Goal: Transaction & Acquisition: Purchase product/service

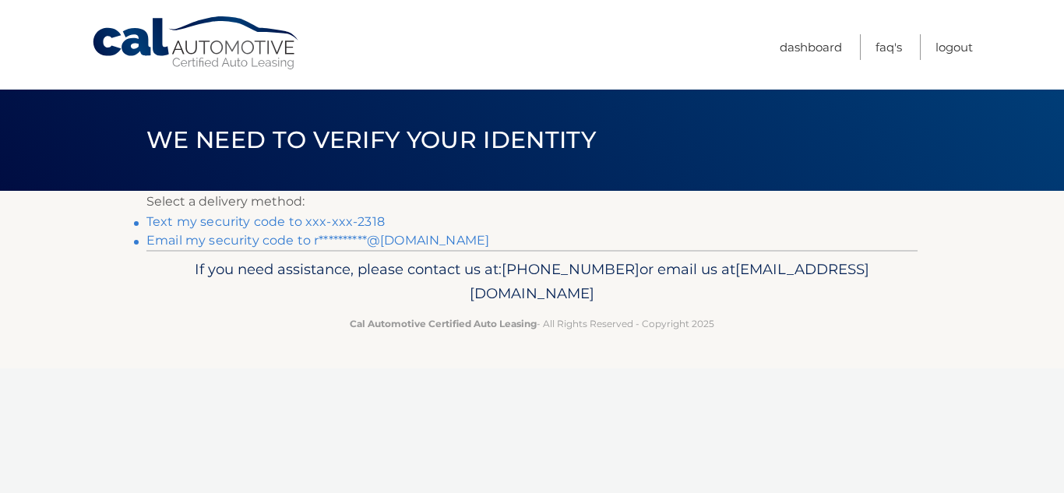
click at [311, 220] on link "Text my security code to xxx-xxx-2318" at bounding box center [265, 221] width 238 height 15
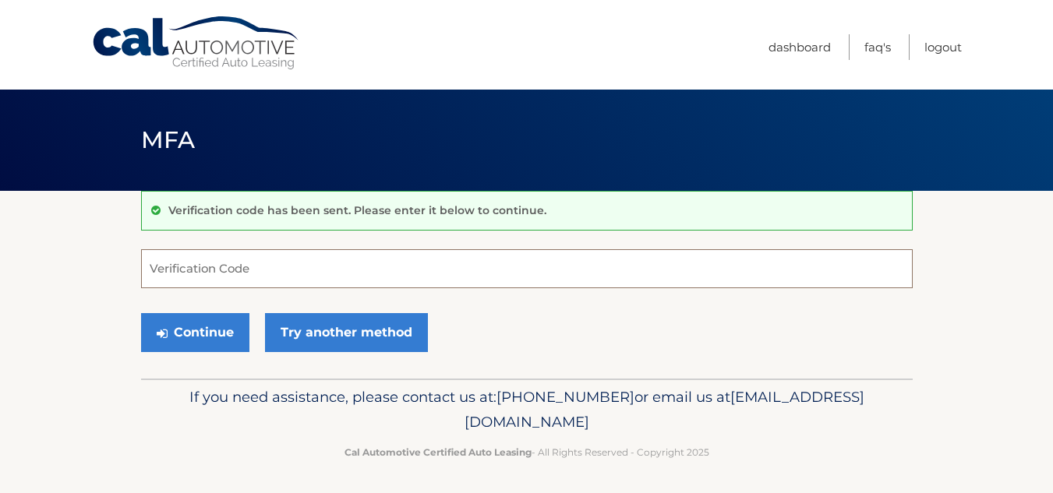
drag, startPoint x: 277, startPoint y: 264, endPoint x: 238, endPoint y: 271, distance: 39.6
click at [275, 266] on input "Verification Code" at bounding box center [526, 268] width 771 height 39
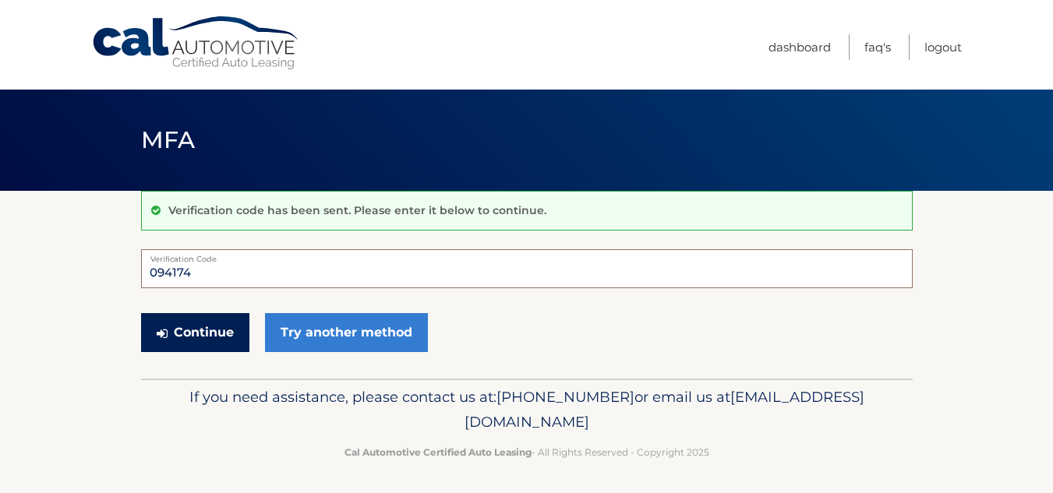
type input "094174"
click at [184, 340] on button "Continue" at bounding box center [195, 332] width 108 height 39
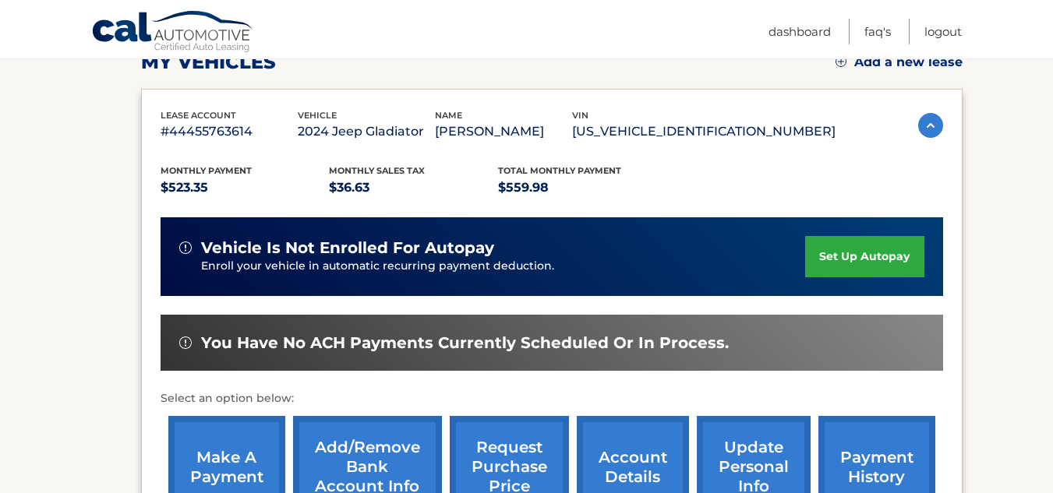
scroll to position [312, 0]
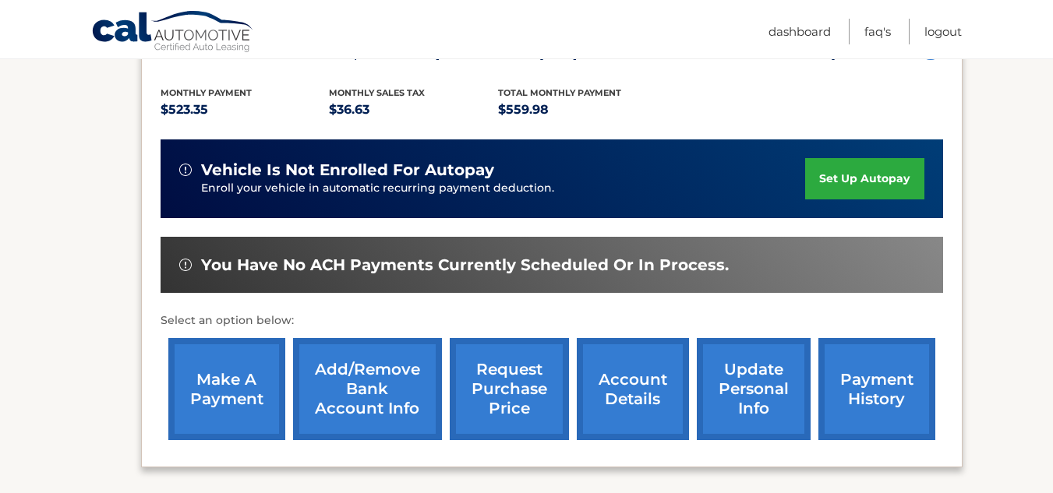
click at [219, 393] on link "make a payment" at bounding box center [226, 389] width 117 height 102
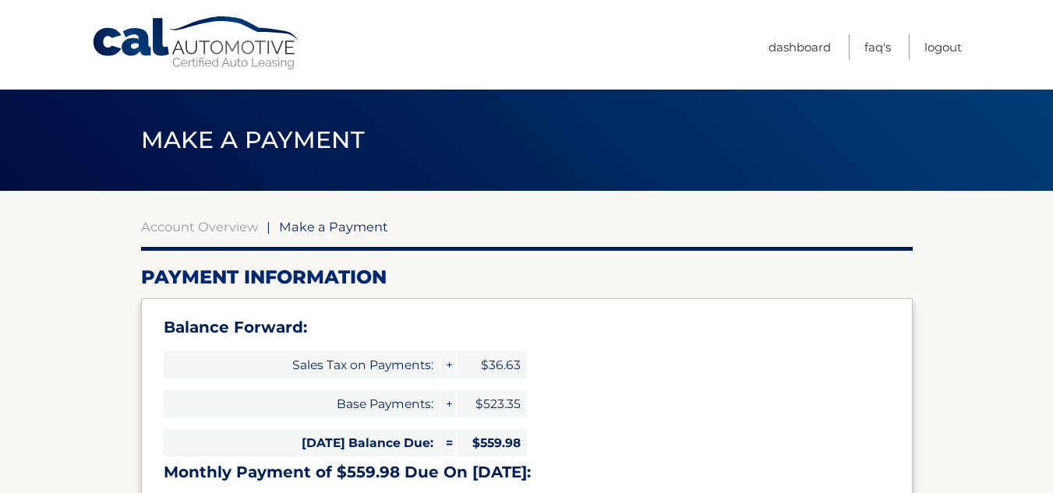
select select "OWVmNmY2Y2UtNTgyZC00NTdmLTkxNGUtMjE0MGEzZDZiNGU3"
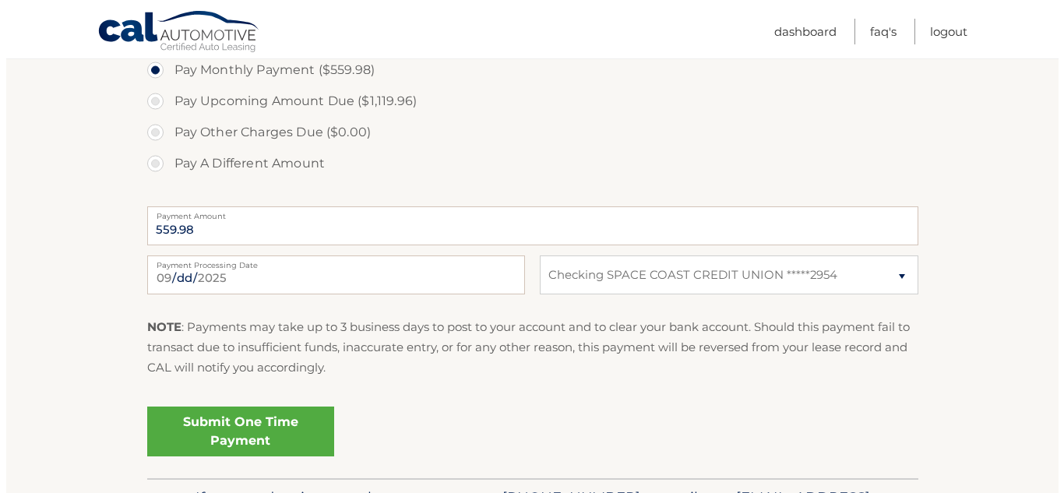
scroll to position [623, 0]
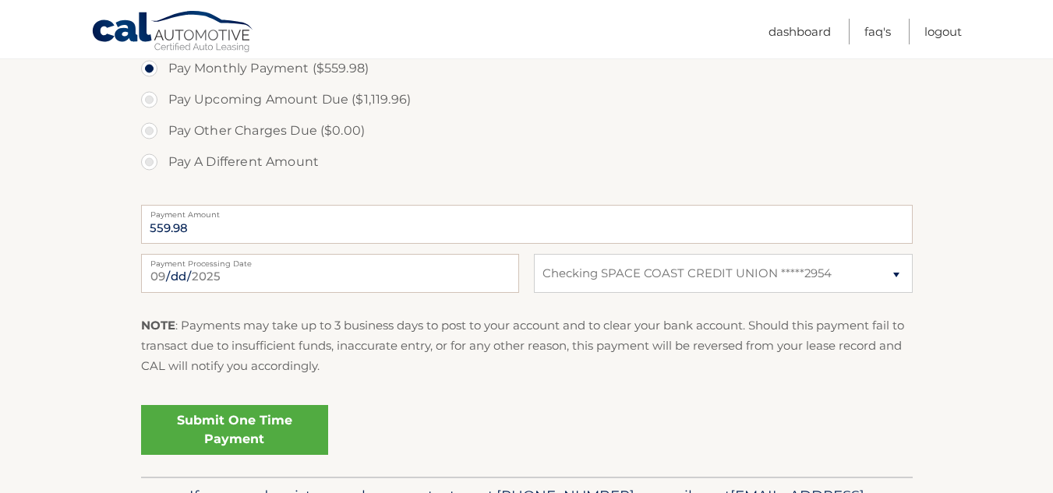
click at [224, 428] on link "Submit One Time Payment" at bounding box center [234, 430] width 187 height 50
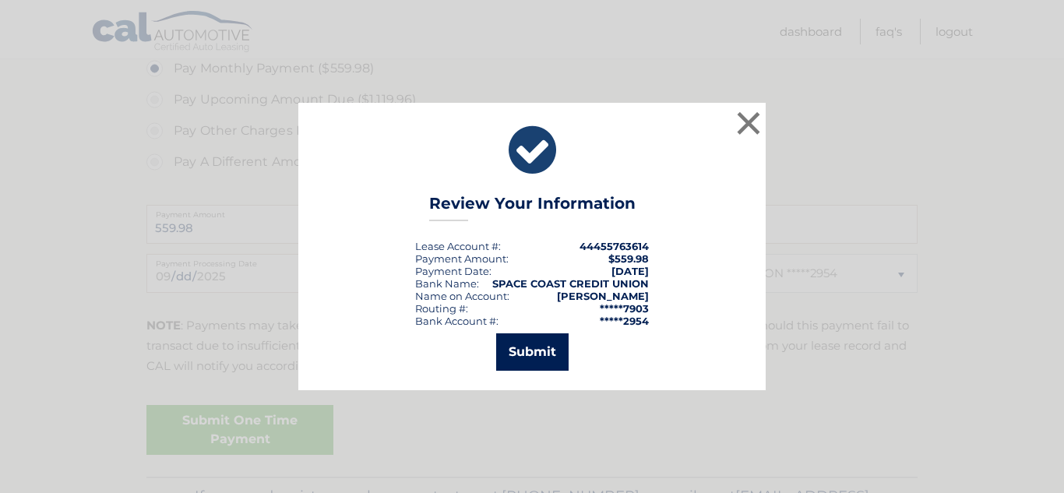
click at [545, 347] on button "Submit" at bounding box center [532, 351] width 72 height 37
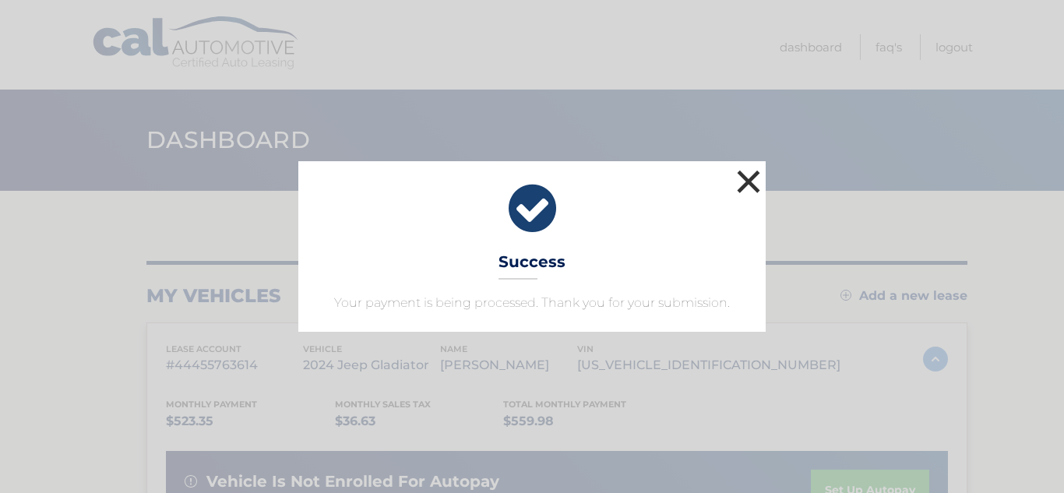
click at [748, 182] on button "×" at bounding box center [748, 181] width 31 height 31
